Goal: Navigation & Orientation: Find specific page/section

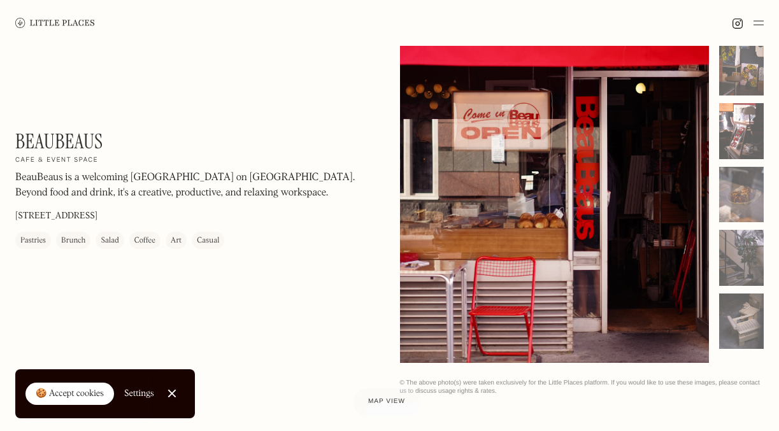
scroll to position [84, 0]
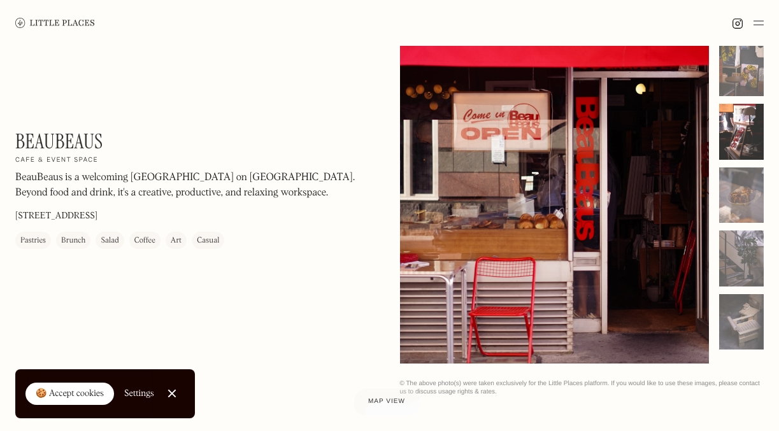
click at [737, 113] on div at bounding box center [741, 132] width 45 height 56
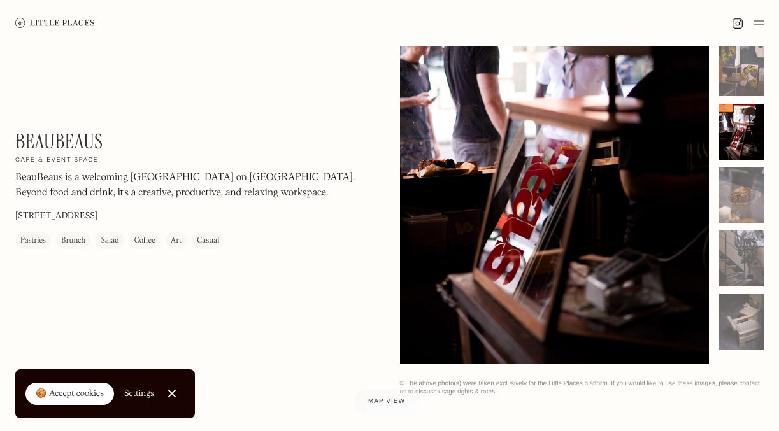
click at [737, 113] on div at bounding box center [741, 132] width 45 height 56
click at [734, 148] on div at bounding box center [741, 132] width 45 height 56
click at [735, 180] on div at bounding box center [741, 195] width 45 height 56
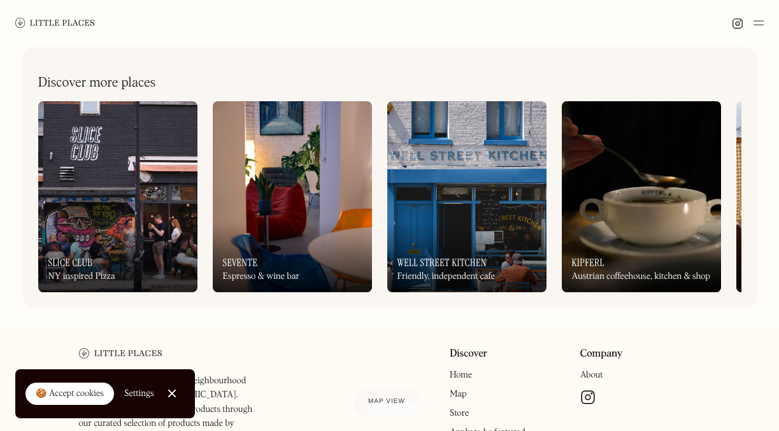
scroll to position [464, 0]
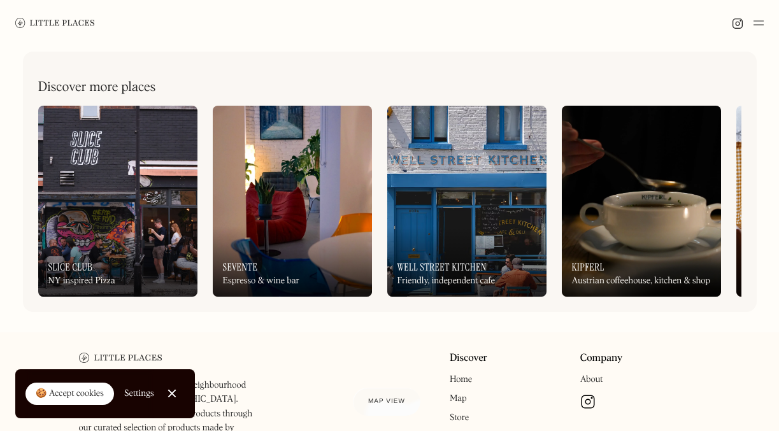
click at [437, 222] on img at bounding box center [466, 201] width 159 height 191
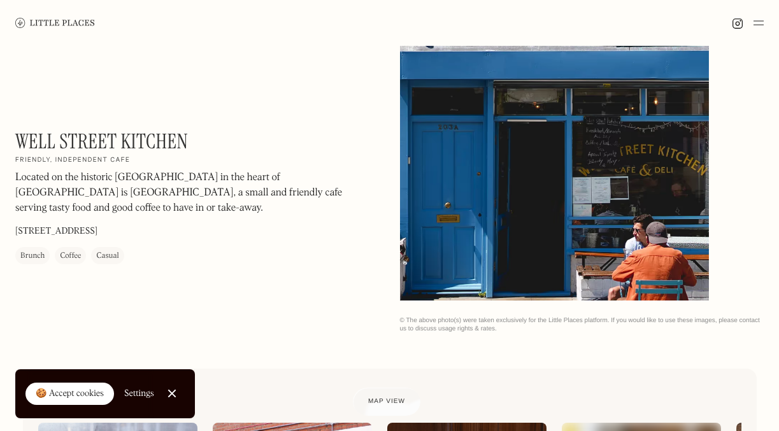
scroll to position [150, 0]
